Goal: Information Seeking & Learning: Find specific fact

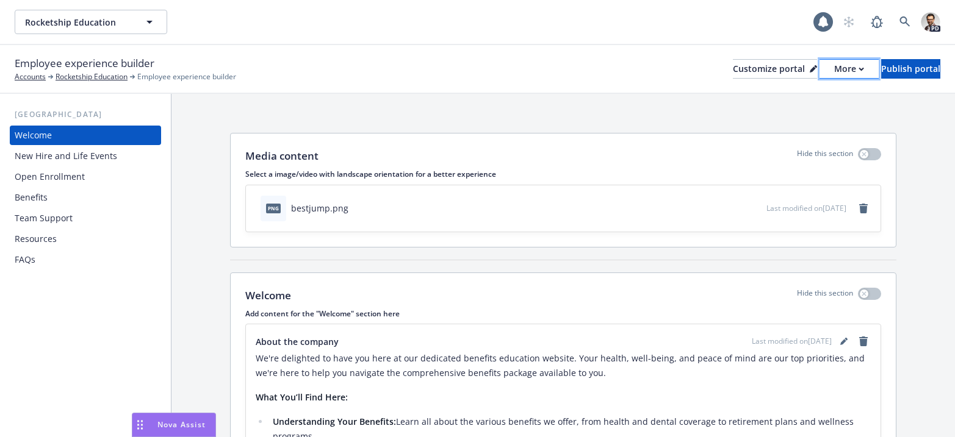
click at [834, 71] on div "More" at bounding box center [849, 69] width 30 height 18
click at [805, 100] on link "Copy preview link" at bounding box center [783, 96] width 111 height 24
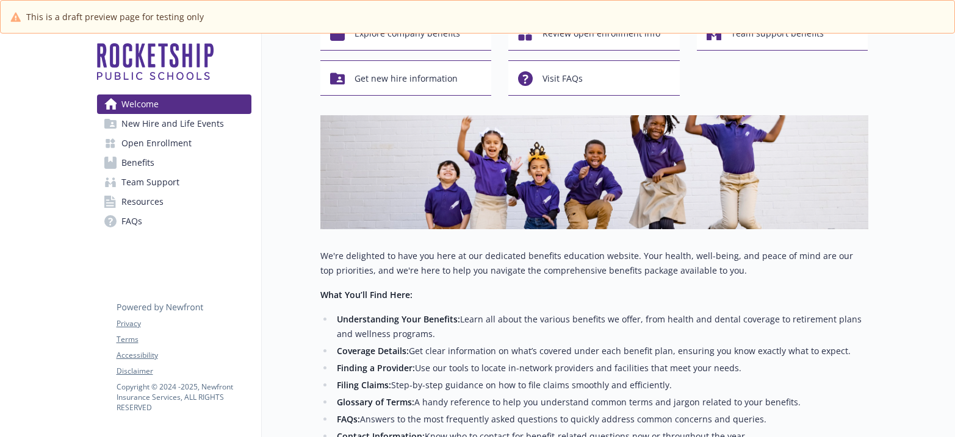
click at [204, 124] on span "New Hire and Life Events" at bounding box center [172, 124] width 102 height 20
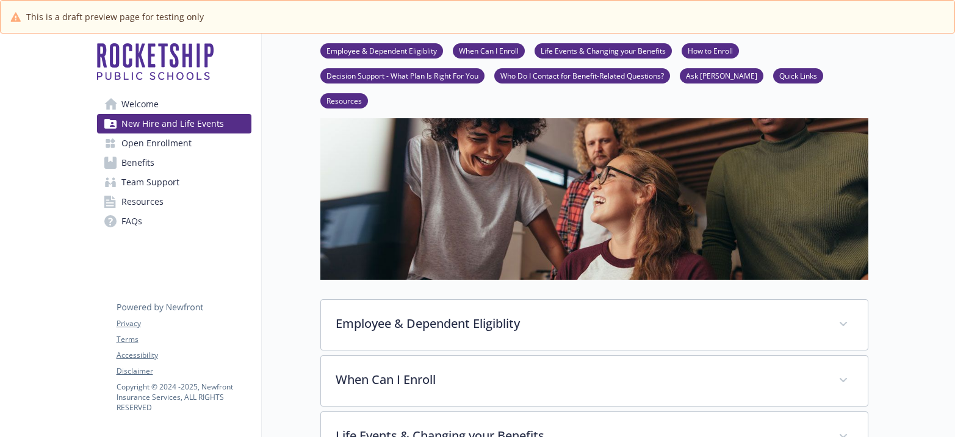
scroll to position [139, 0]
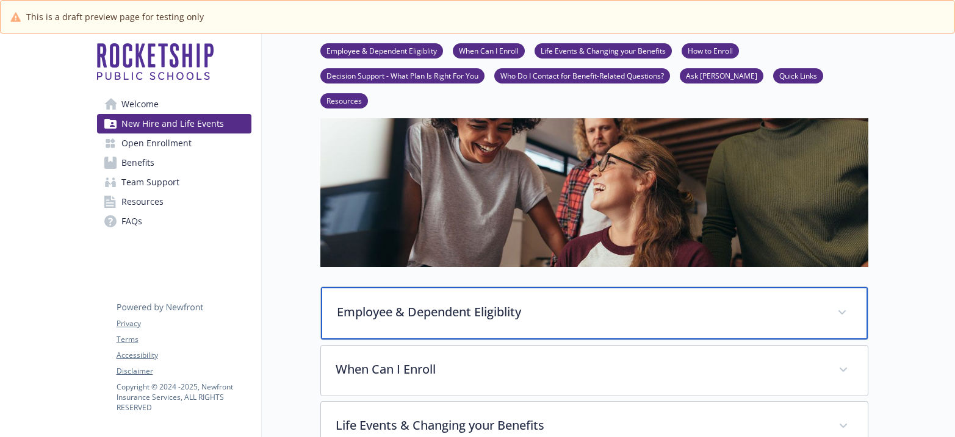
click at [450, 303] on p "Employee & Dependent Eligiblity" at bounding box center [580, 312] width 486 height 18
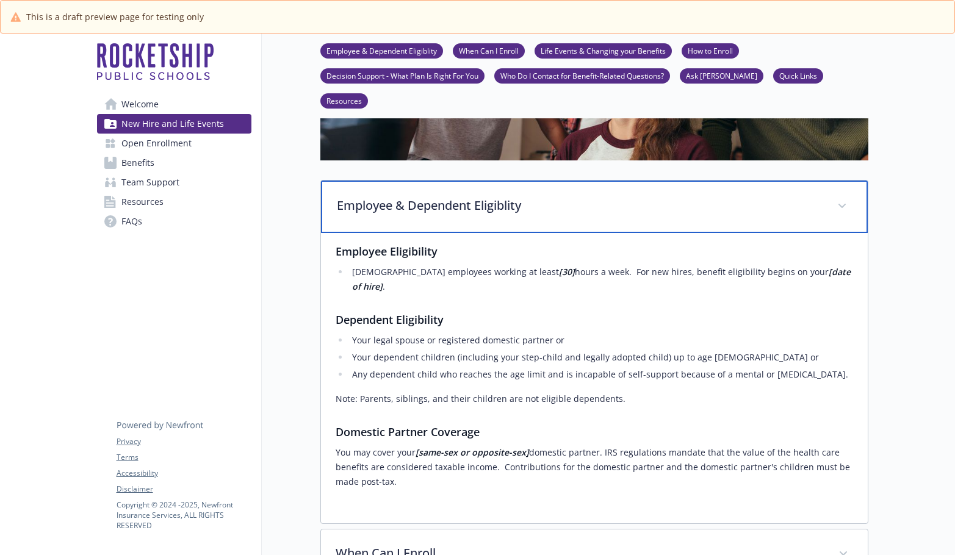
scroll to position [235, 0]
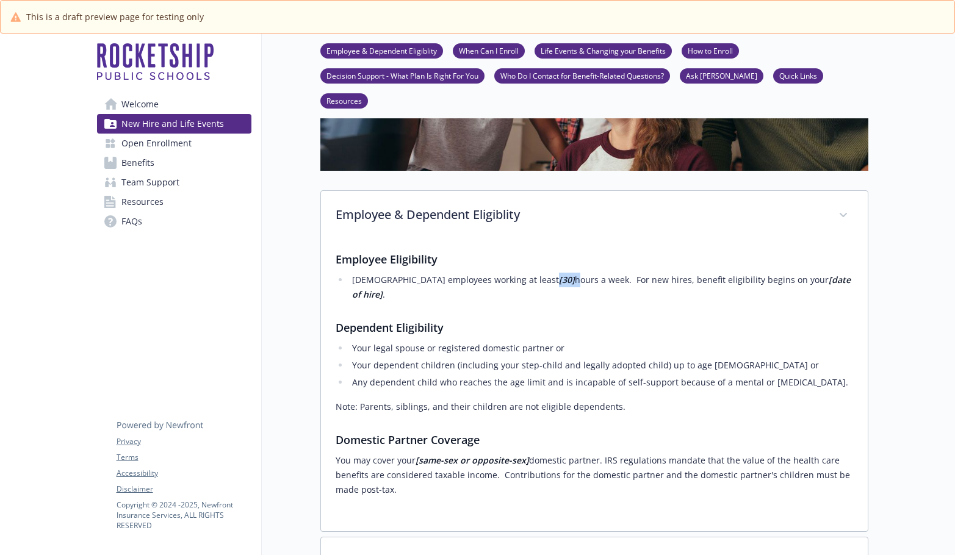
drag, startPoint x: 500, startPoint y: 257, endPoint x: 517, endPoint y: 257, distance: 17.1
click at [517, 273] on li "[DEMOGRAPHIC_DATA] employees working at least [30] hours a week. For new hires,…" at bounding box center [601, 287] width 504 height 29
copy li "[30]"
